Goal: Task Accomplishment & Management: Complete application form

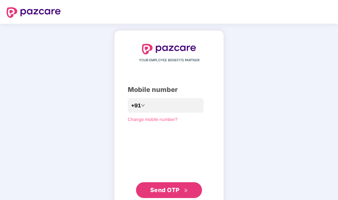
click at [171, 195] on span "Send OTP" at bounding box center [169, 190] width 38 height 9
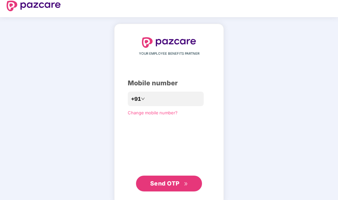
scroll to position [18, 0]
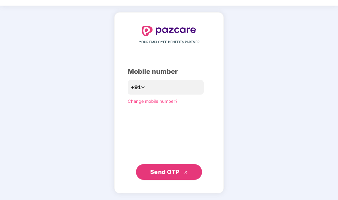
click at [177, 171] on span "Send OTP" at bounding box center [164, 172] width 29 height 7
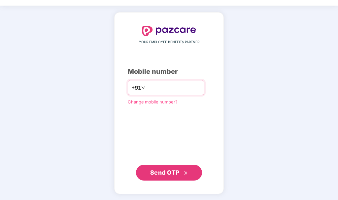
click at [147, 88] on input "**********" at bounding box center [174, 88] width 54 height 11
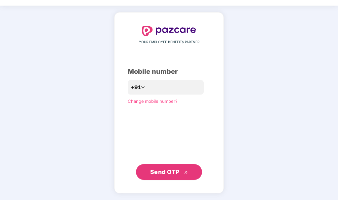
click at [143, 123] on div "**********" at bounding box center [169, 103] width 83 height 154
click at [162, 169] on span "Send OTP" at bounding box center [164, 172] width 29 height 7
click at [157, 171] on span "Send OTP" at bounding box center [164, 172] width 29 height 7
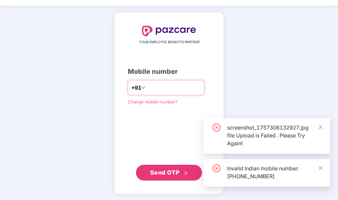
click at [147, 88] on input "**********" at bounding box center [174, 88] width 54 height 11
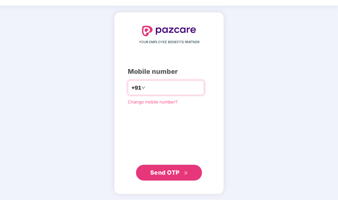
type input "**********"
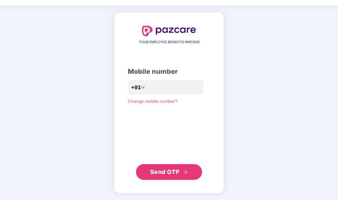
click at [170, 175] on span "Send OTP" at bounding box center [164, 172] width 29 height 7
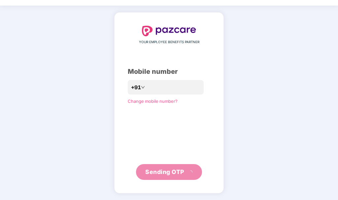
scroll to position [15, 0]
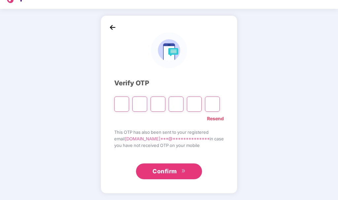
type input "*"
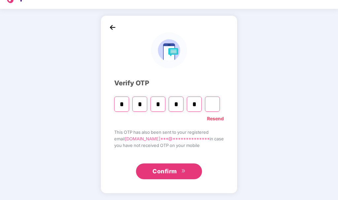
type input "*"
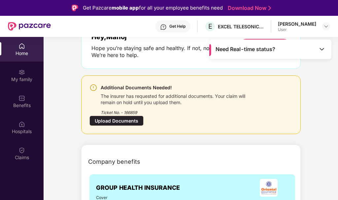
scroll to position [66, 0]
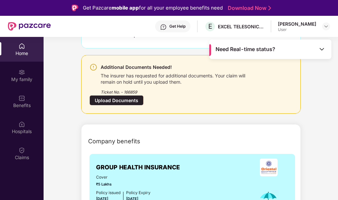
click at [127, 99] on div "Upload Documents" at bounding box center [116, 100] width 54 height 10
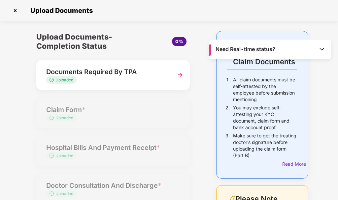
click at [115, 36] on div "Upload Documents- Completion Status" at bounding box center [87, 41] width 102 height 21
click at [185, 40] on span "0%" at bounding box center [179, 42] width 15 height 10
click at [178, 40] on span "0%" at bounding box center [179, 42] width 8 height 6
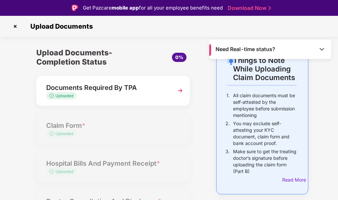
click at [252, 9] on link "Download Now" at bounding box center [248, 8] width 41 height 7
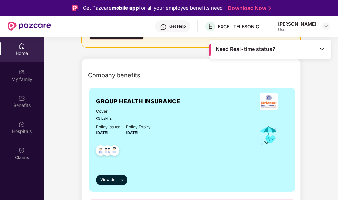
scroll to position [66, 0]
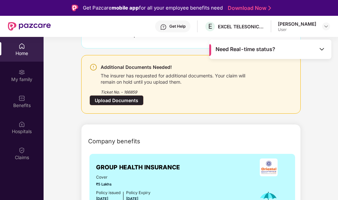
click at [121, 102] on div "Upload Documents" at bounding box center [116, 100] width 54 height 10
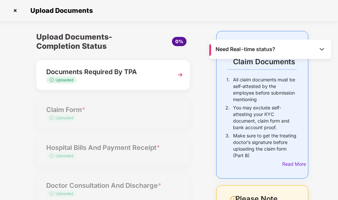
click at [321, 50] on img at bounding box center [322, 49] width 7 height 7
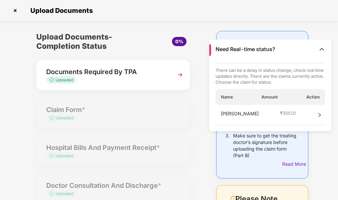
click at [164, 119] on div "Upload Documents- Completion Status 0% Documents Required By TPA Uploaded Claim…" at bounding box center [113, 159] width 167 height 256
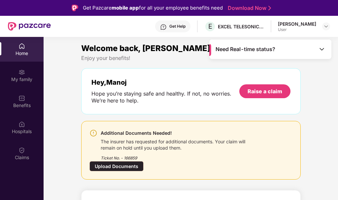
click at [117, 167] on div "Upload Documents" at bounding box center [116, 166] width 54 height 10
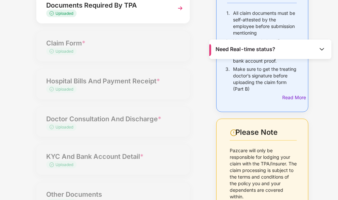
scroll to position [129, 0]
